Goal: Information Seeking & Learning: Learn about a topic

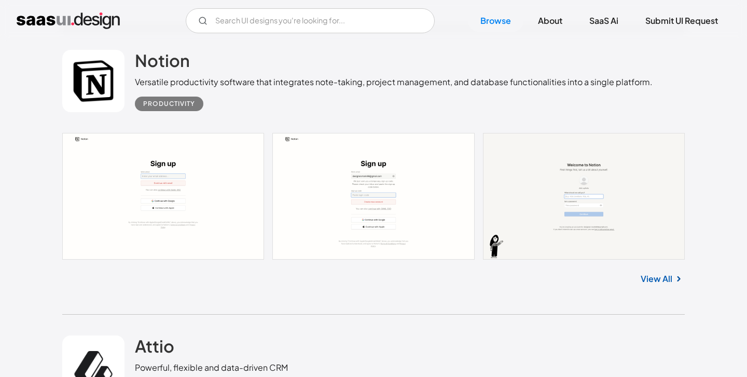
scroll to position [1415, 0]
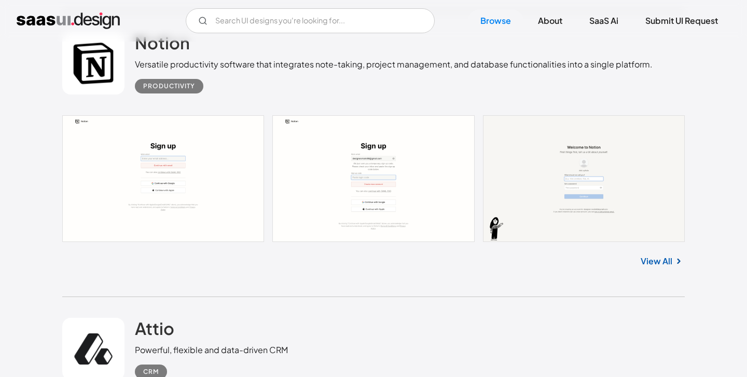
click at [660, 259] on link "View All" at bounding box center [657, 261] width 32 height 12
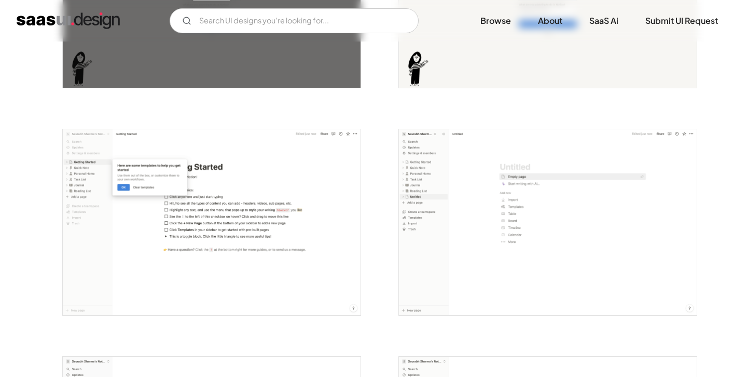
scroll to position [808, 0]
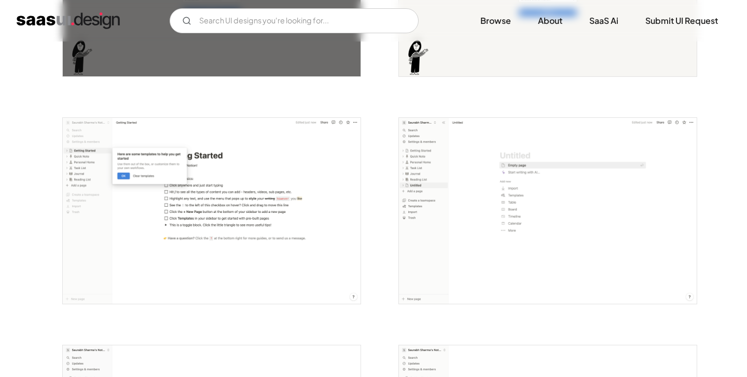
click at [234, 196] on img "open lightbox" at bounding box center [212, 211] width 298 height 186
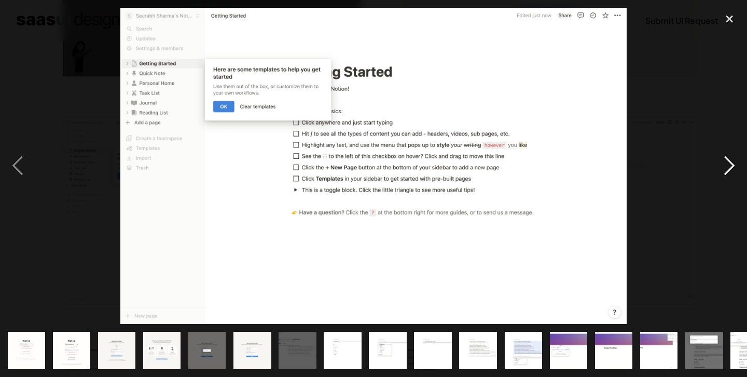
click at [732, 165] on div "next image" at bounding box center [729, 166] width 35 height 316
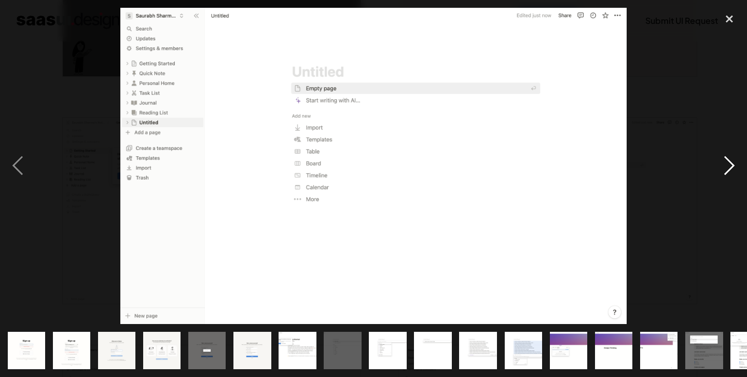
click at [728, 168] on div "next image" at bounding box center [729, 166] width 35 height 316
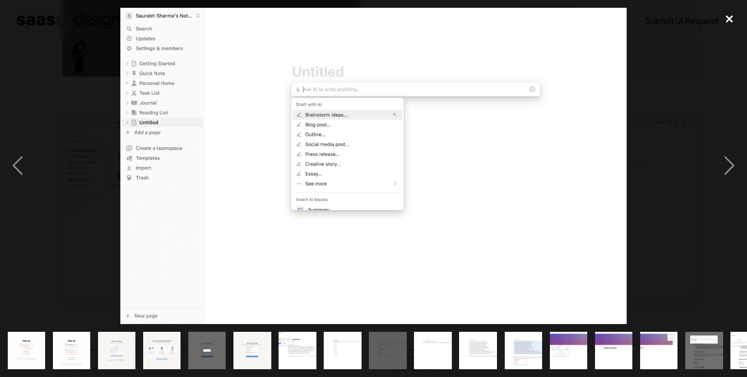
click at [730, 19] on div "close lightbox" at bounding box center [729, 19] width 35 height 23
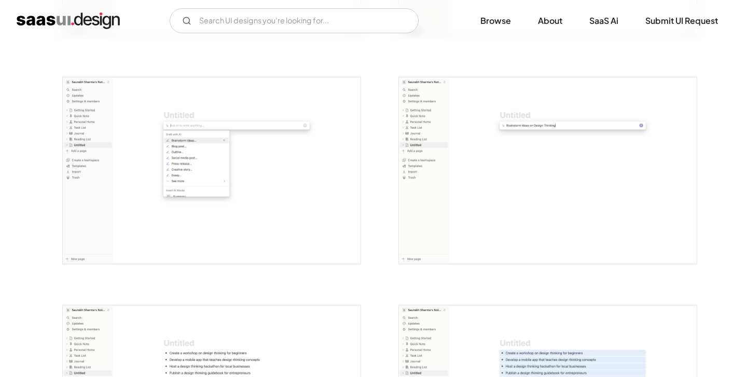
scroll to position [983, 0]
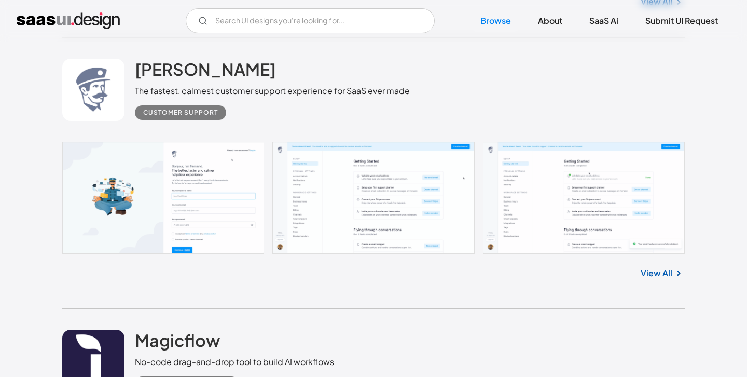
scroll to position [6359, 0]
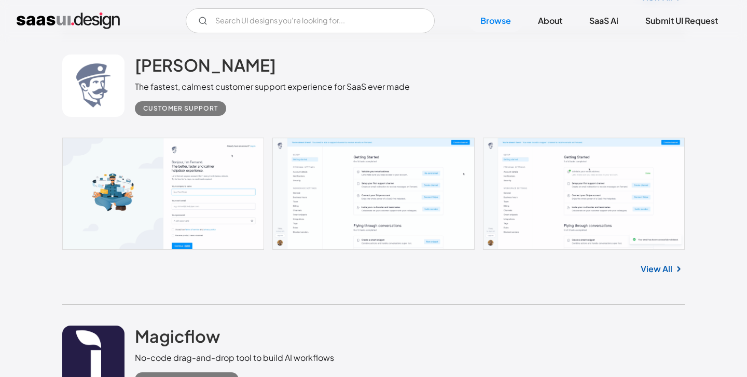
click at [571, 179] on link at bounding box center [373, 193] width 623 height 112
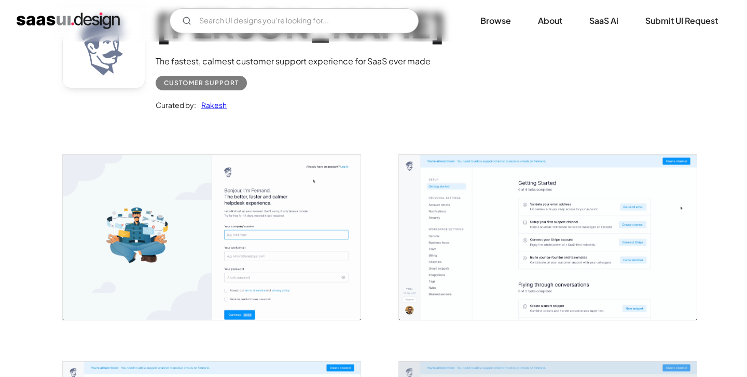
scroll to position [92, 0]
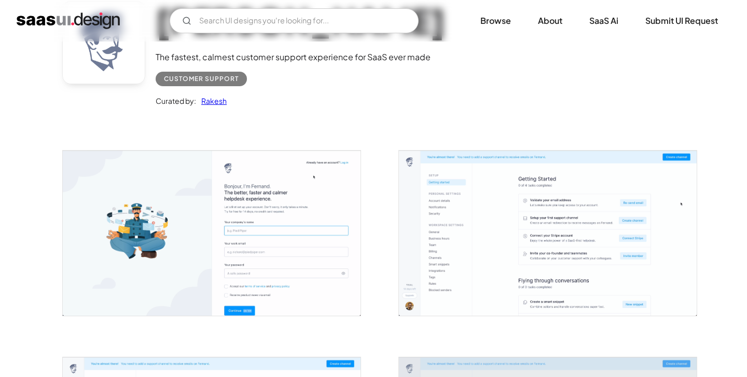
click at [472, 213] on img "open lightbox" at bounding box center [548, 232] width 298 height 165
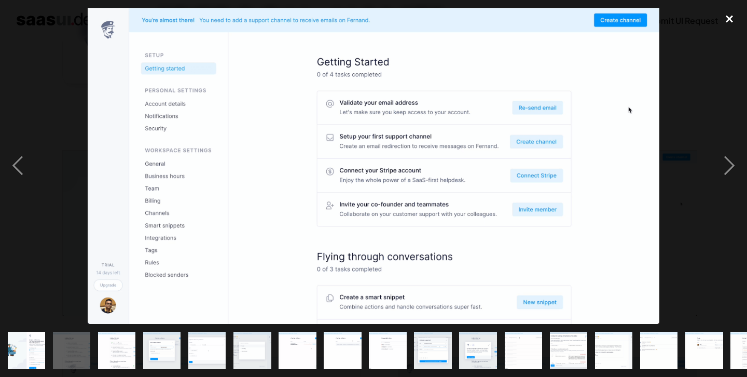
click at [730, 19] on div "close lightbox" at bounding box center [729, 19] width 35 height 23
